Goal: Information Seeking & Learning: Learn about a topic

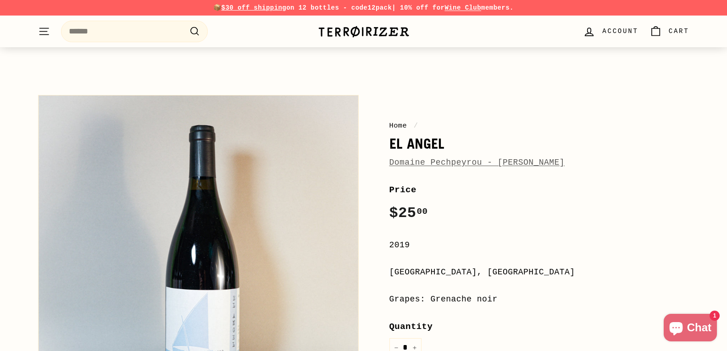
scroll to position [307, 0]
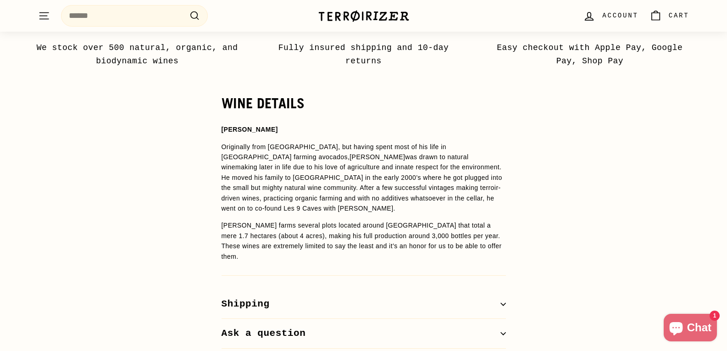
scroll to position [580, 0]
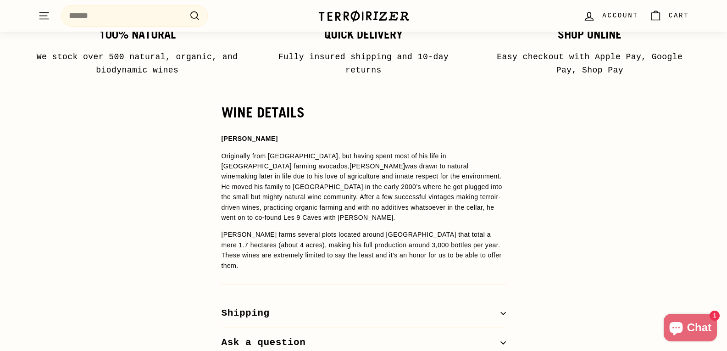
click at [727, 69] on div "100% Natural We stock over 500 natural, organic, and biodynamic wines Quick del…" at bounding box center [363, 39] width 727 height 95
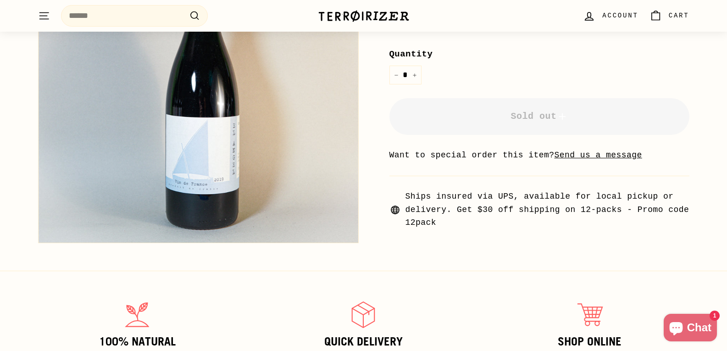
scroll to position [0, 0]
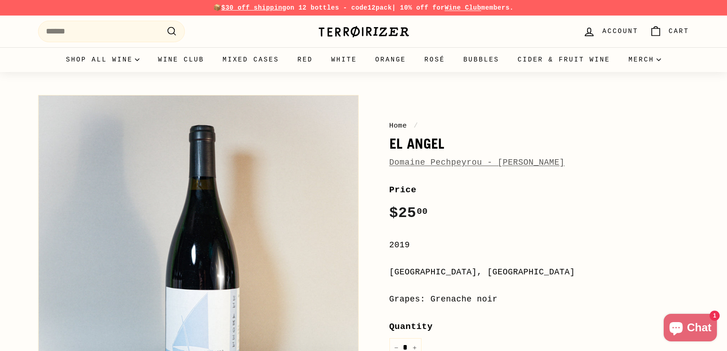
click at [443, 166] on link "Domaine Pechpeyrou - [PERSON_NAME]" at bounding box center [478, 162] width 176 height 9
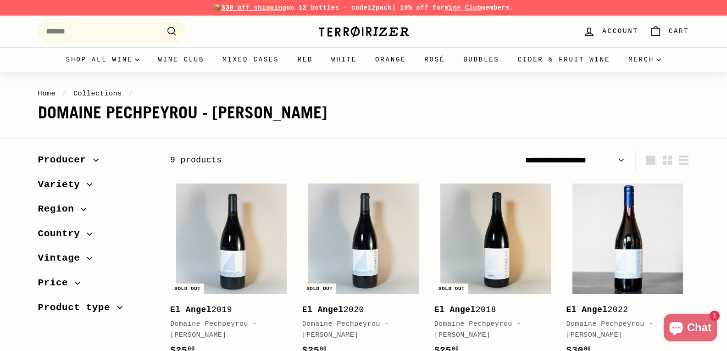
click at [237, 331] on div "Domaine Pechpeyrou - [PERSON_NAME]" at bounding box center [227, 330] width 114 height 22
